Goal: Information Seeking & Learning: Understand process/instructions

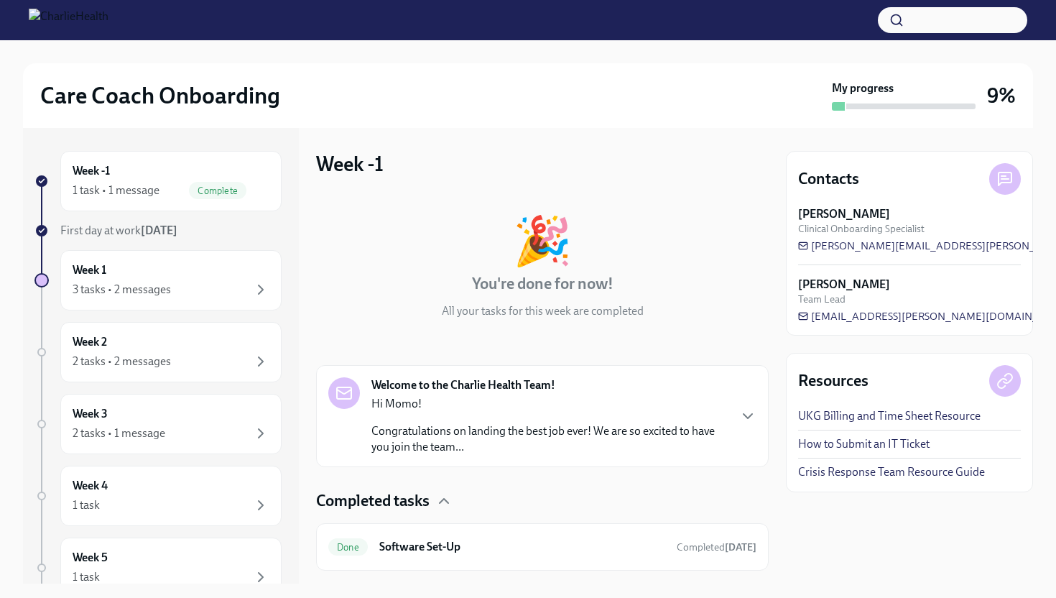
scroll to position [33, 0]
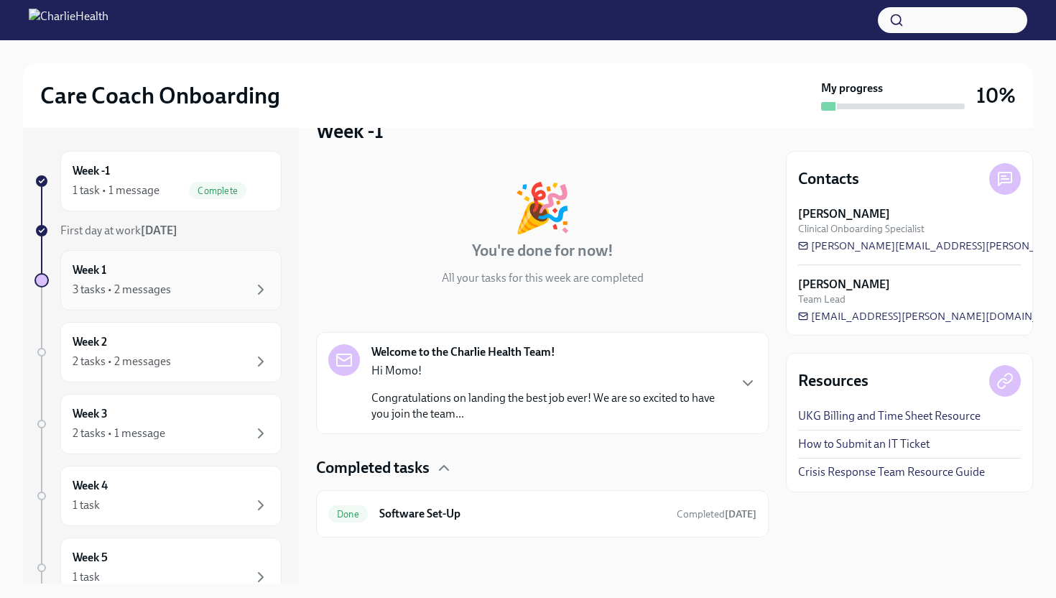
click at [222, 276] on div "Week 1 3 tasks • 2 messages" at bounding box center [171, 280] width 197 height 36
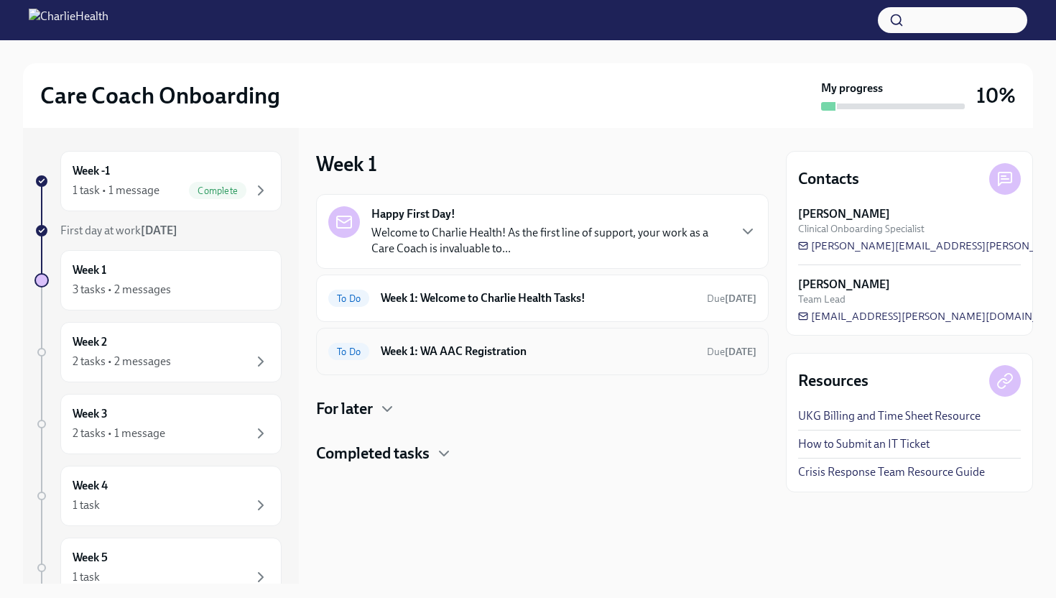
click at [602, 361] on div "To Do Week 1: WA AAC Registration Due in 2 days" at bounding box center [542, 351] width 428 height 23
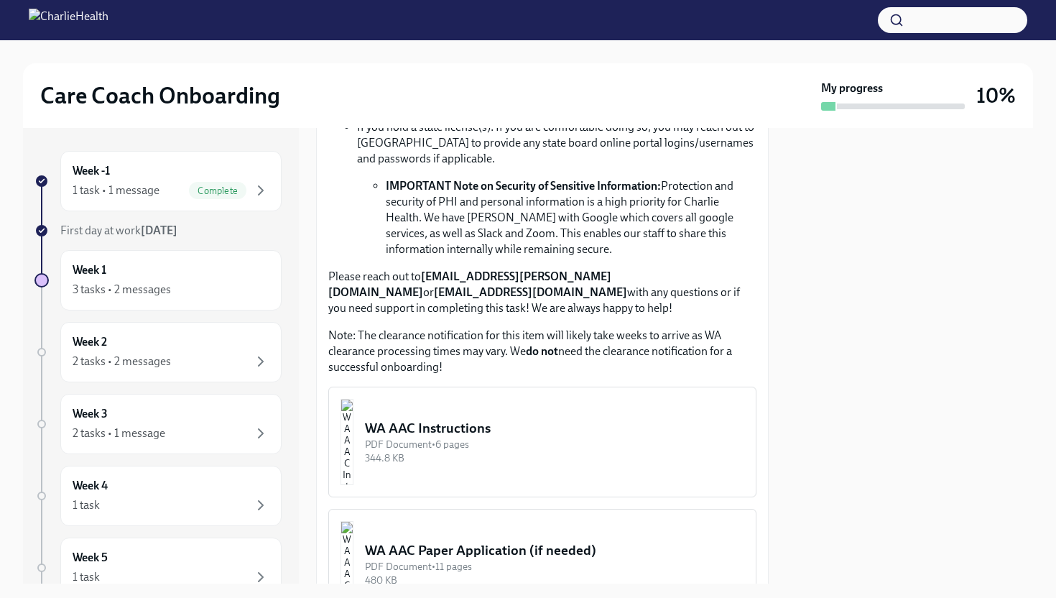
scroll to position [692, 0]
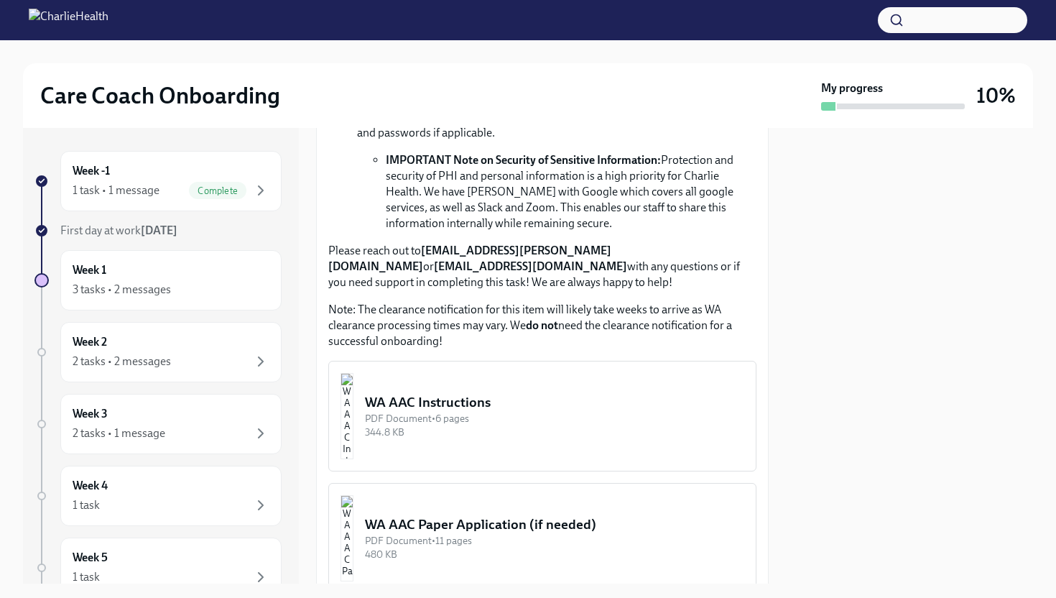
click at [535, 425] on div "344.8 KB" at bounding box center [554, 432] width 379 height 14
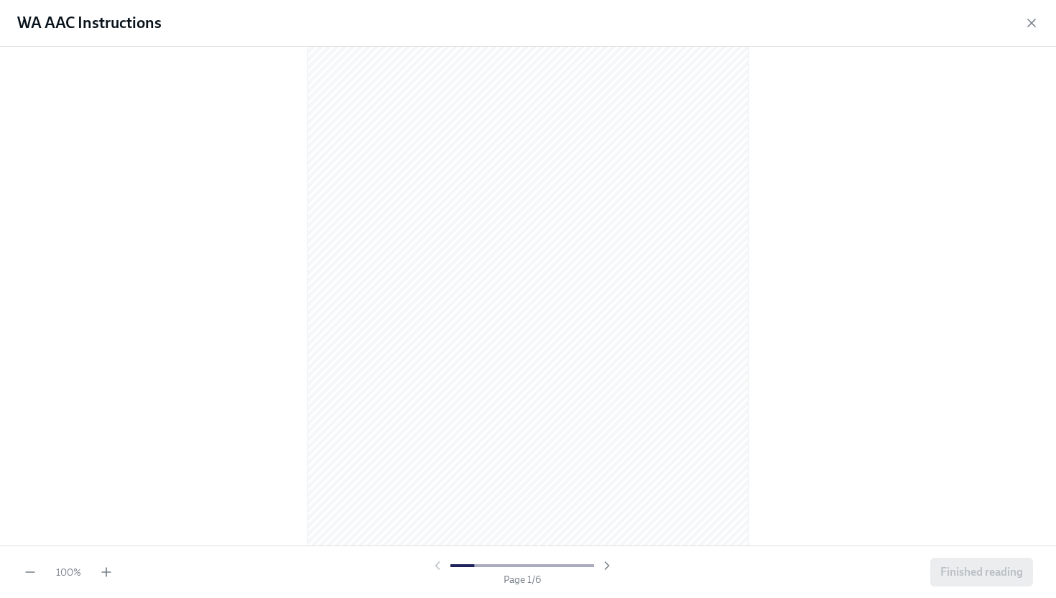
scroll to position [57, 0]
click at [1033, 19] on icon "button" at bounding box center [1032, 23] width 14 height 14
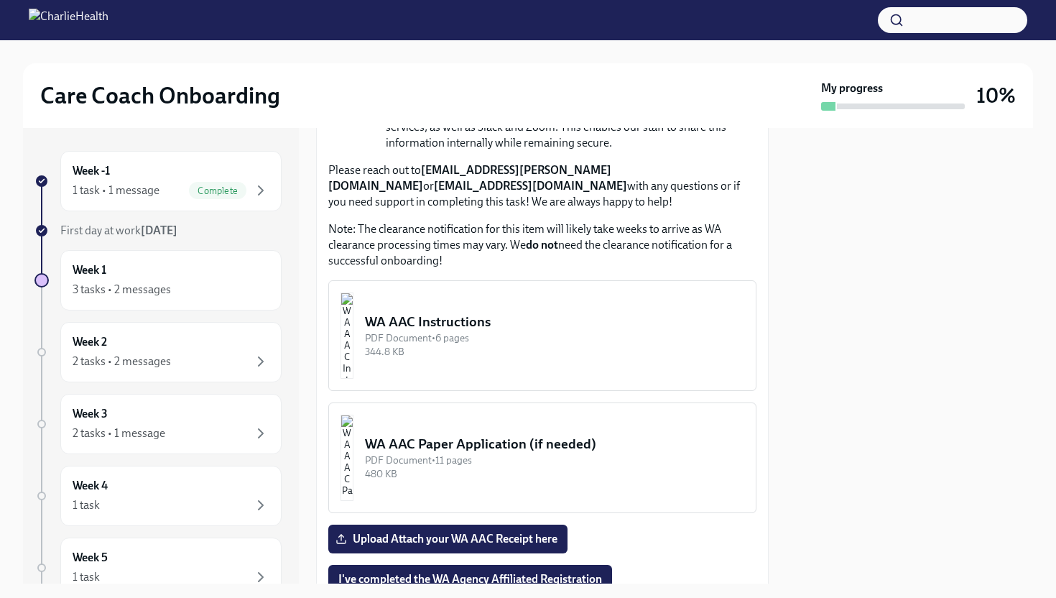
scroll to position [834, 0]
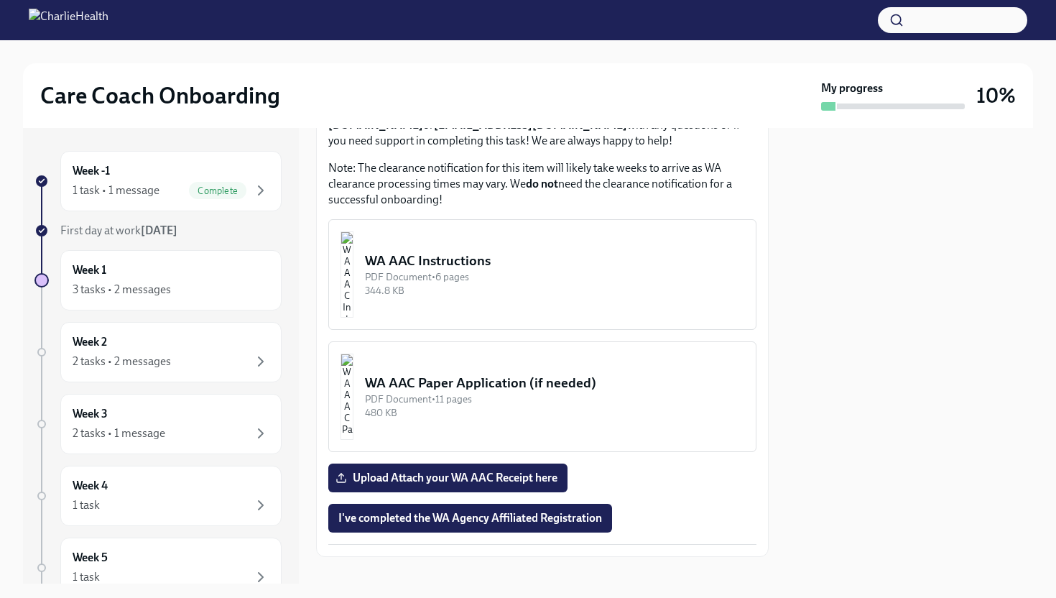
click at [535, 288] on button "WA AAC Instructions PDF Document • 6 pages 344.8 KB" at bounding box center [542, 274] width 428 height 111
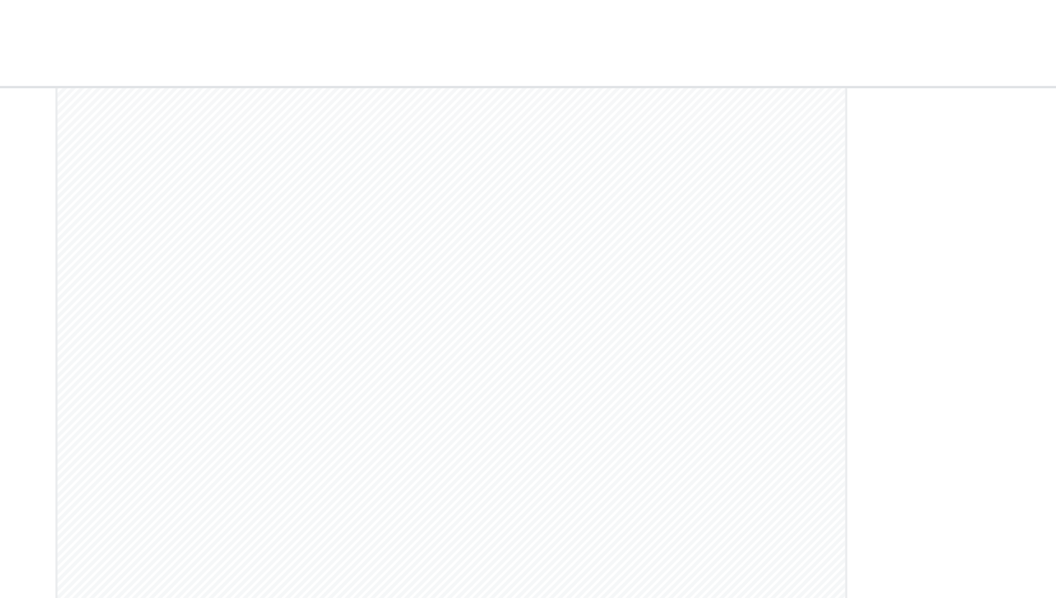
scroll to position [0, 0]
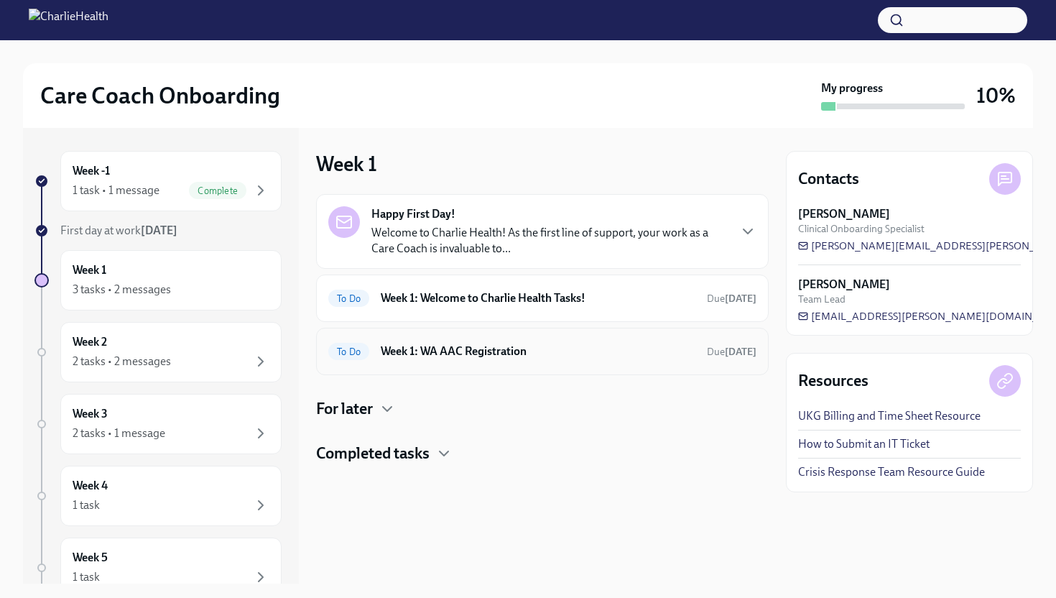
click at [542, 367] on div "To Do Week 1: WA AAC Registration Due in 2 days" at bounding box center [542, 351] width 453 height 47
click at [464, 359] on div "To Do Week 1: WA AAC Registration Due in 2 days" at bounding box center [542, 351] width 428 height 23
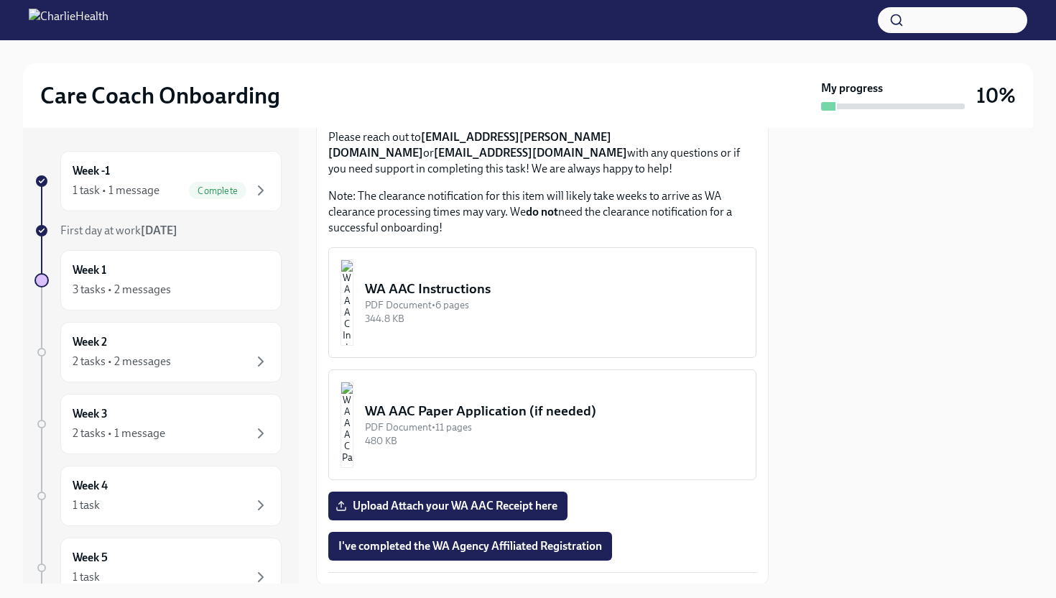
scroll to position [805, 0]
click at [354, 266] on img "button" at bounding box center [347, 303] width 13 height 86
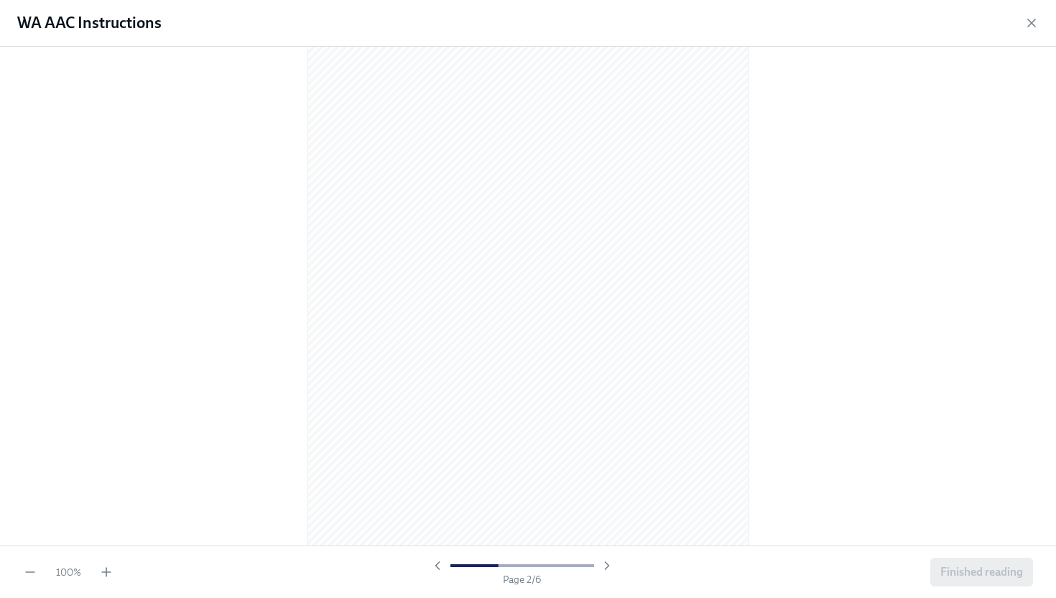
scroll to position [650, 0]
drag, startPoint x: 177, startPoint y: 25, endPoint x: 1, endPoint y: 25, distance: 176.1
click at [1, 25] on div "WA AAC Instructions" at bounding box center [528, 23] width 1056 height 47
copy h1 "WA AAC Instructions"
click at [1027, 27] on icon "button" at bounding box center [1032, 23] width 14 height 14
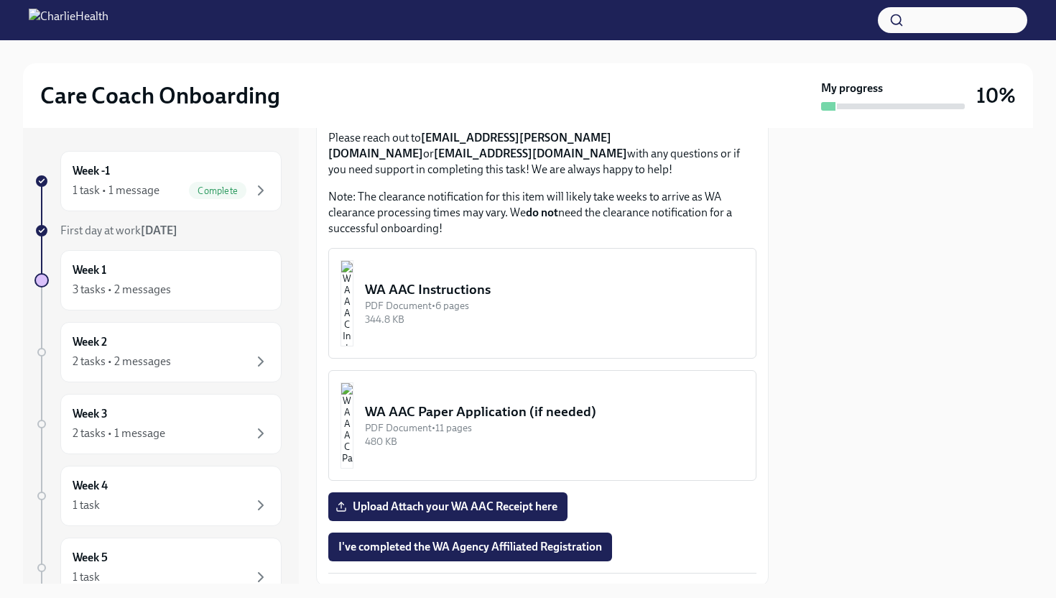
click at [566, 421] on div "PDF Document • 11 pages" at bounding box center [554, 428] width 379 height 14
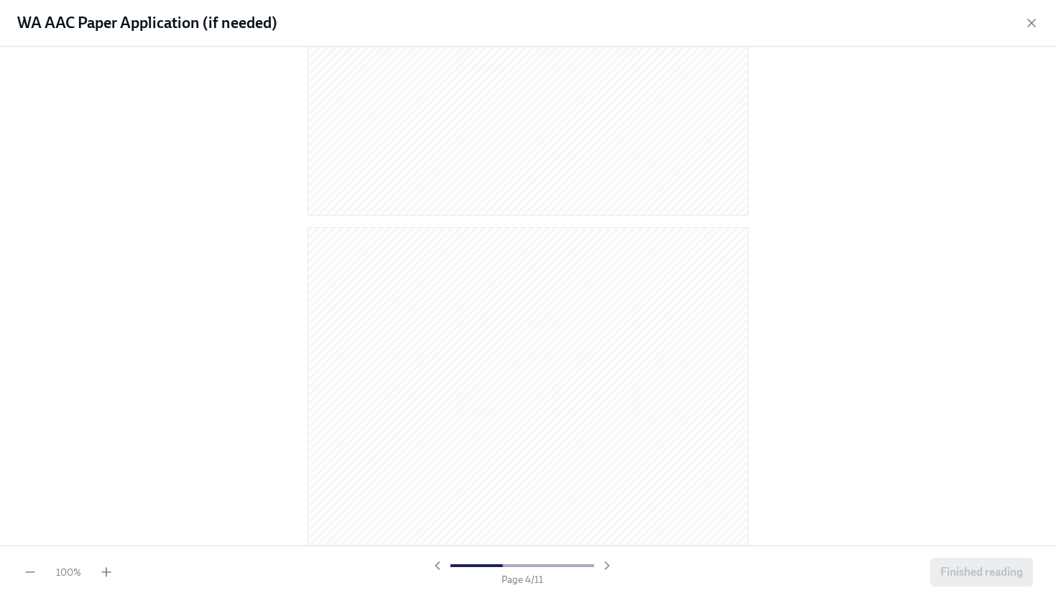
scroll to position [832, 0]
click at [1030, 21] on icon "button" at bounding box center [1031, 22] width 7 height 7
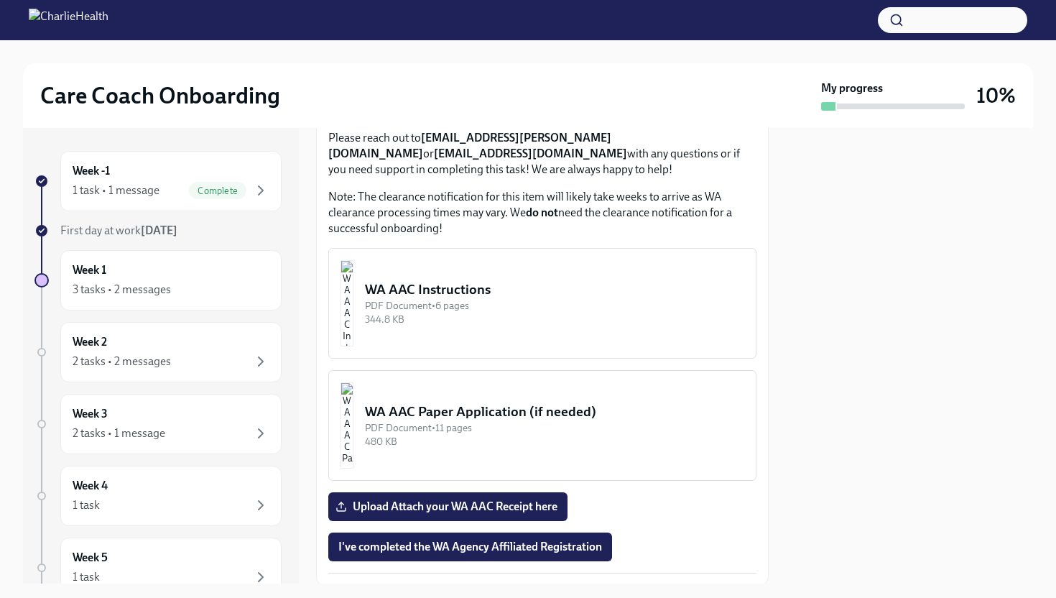
click at [519, 313] on div "344.8 KB" at bounding box center [554, 320] width 379 height 14
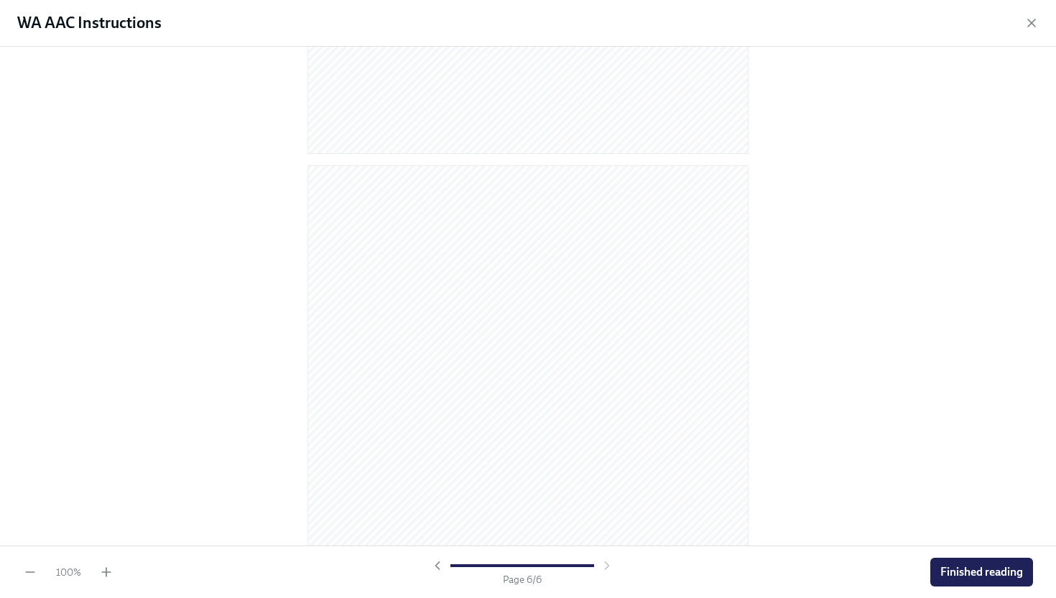
scroll to position [3006, 0]
click at [990, 560] on button "Finished reading" at bounding box center [982, 572] width 103 height 29
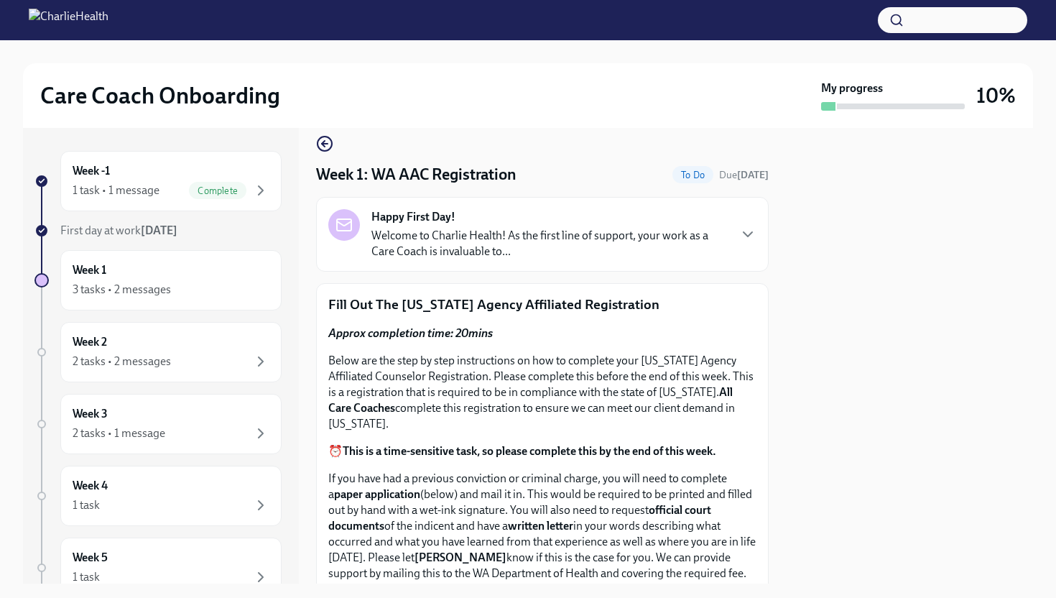
scroll to position [0, 0]
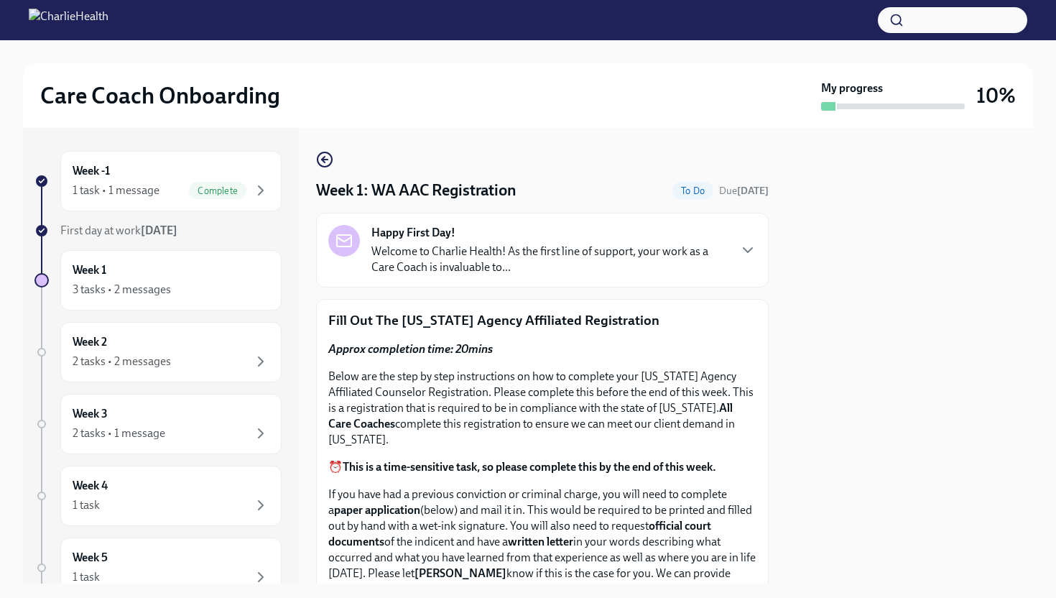
click at [596, 315] on p "Fill Out The Washington Agency Affiliated Registration" at bounding box center [542, 320] width 428 height 19
click at [198, 281] on div "3 tasks • 2 messages" at bounding box center [171, 289] width 197 height 17
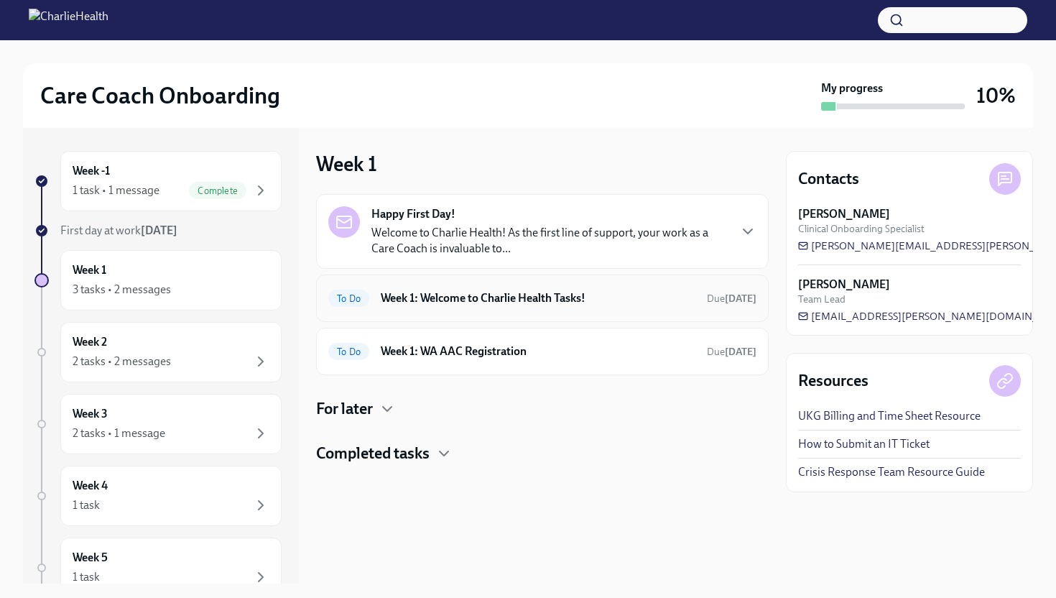
click at [480, 309] on div "To Do Week 1: Welcome to Charlie Health Tasks! Due in 4 days" at bounding box center [542, 298] width 428 height 23
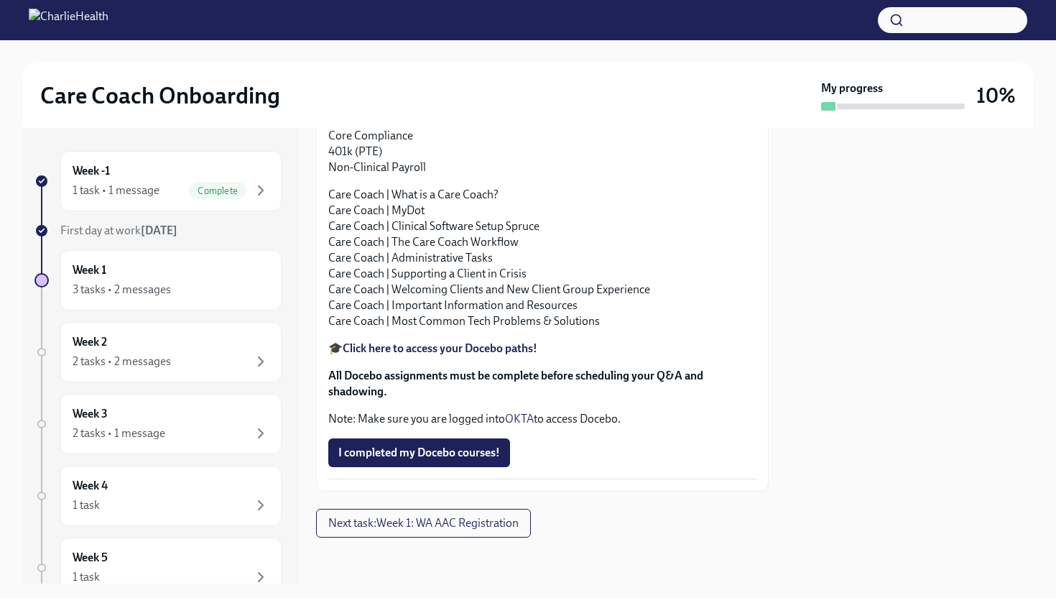
scroll to position [1562, 0]
